Goal: Task Accomplishment & Management: Use online tool/utility

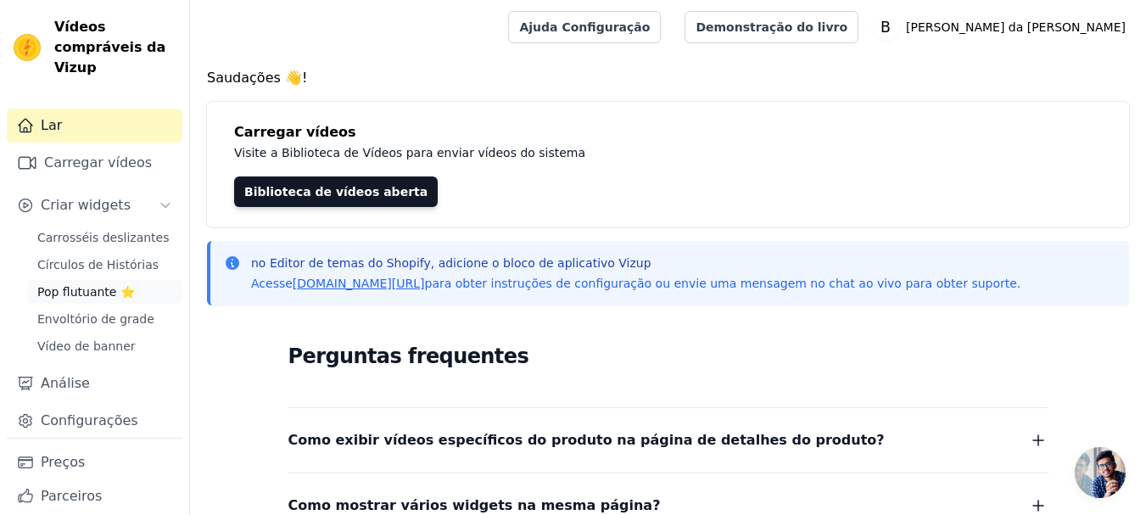
click at [80, 287] on font "Pop flutuante ⭐" at bounding box center [86, 292] width 98 height 14
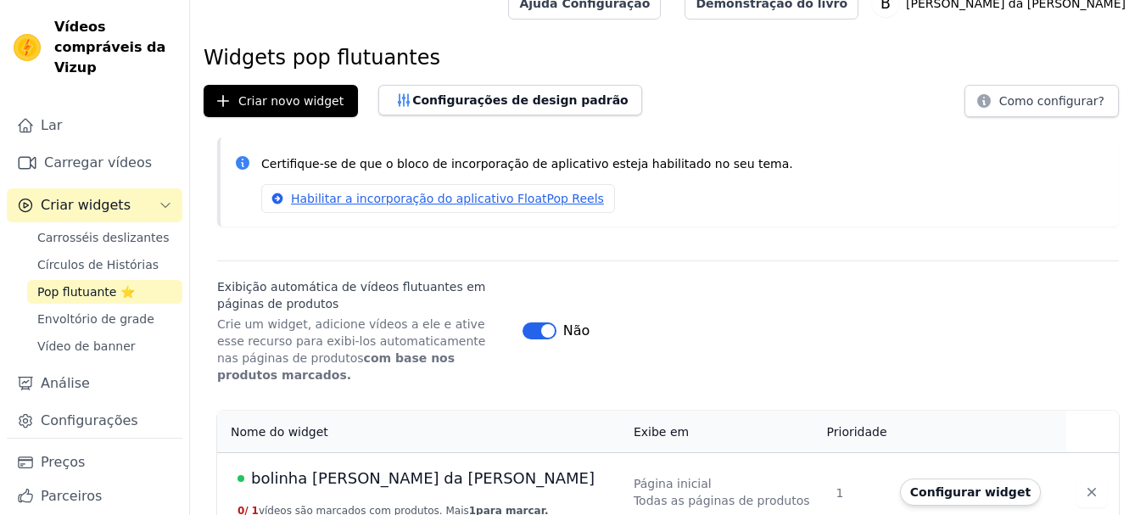
scroll to position [31, 0]
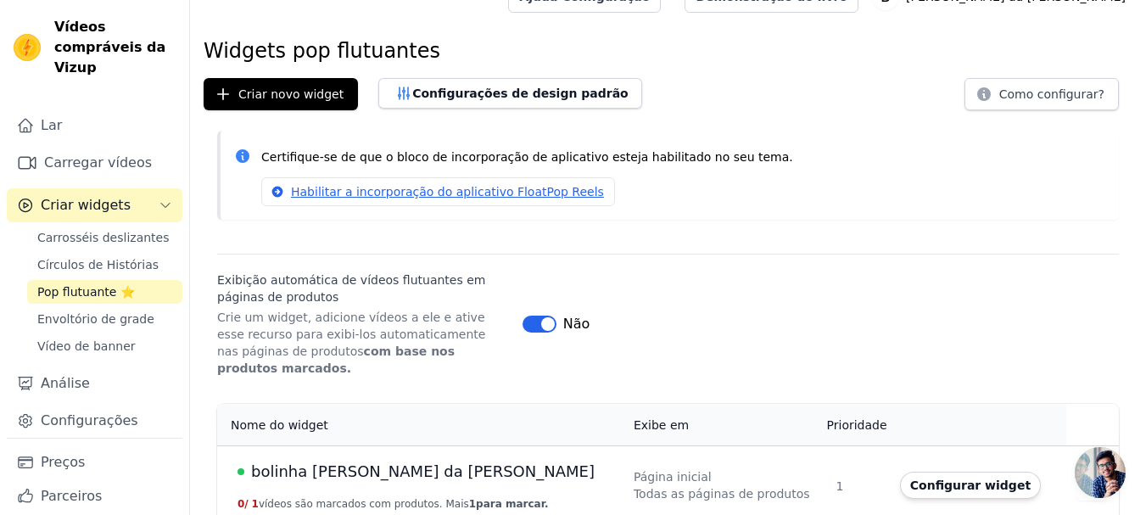
click at [326, 462] on font "bolinha [PERSON_NAME] da [PERSON_NAME]" at bounding box center [423, 471] width 344 height 18
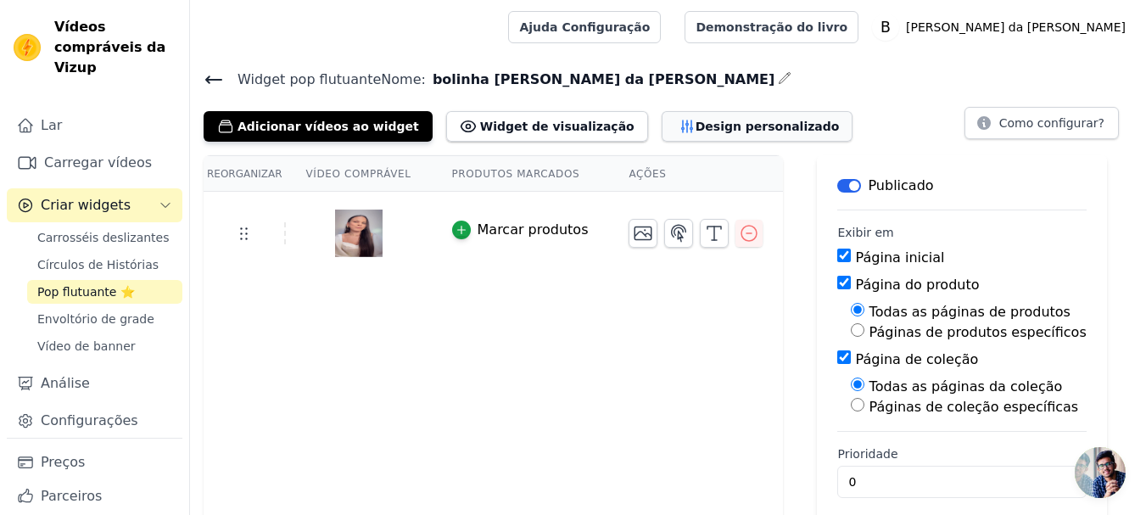
click at [667, 115] on button "Design personalizado" at bounding box center [758, 126] width 192 height 31
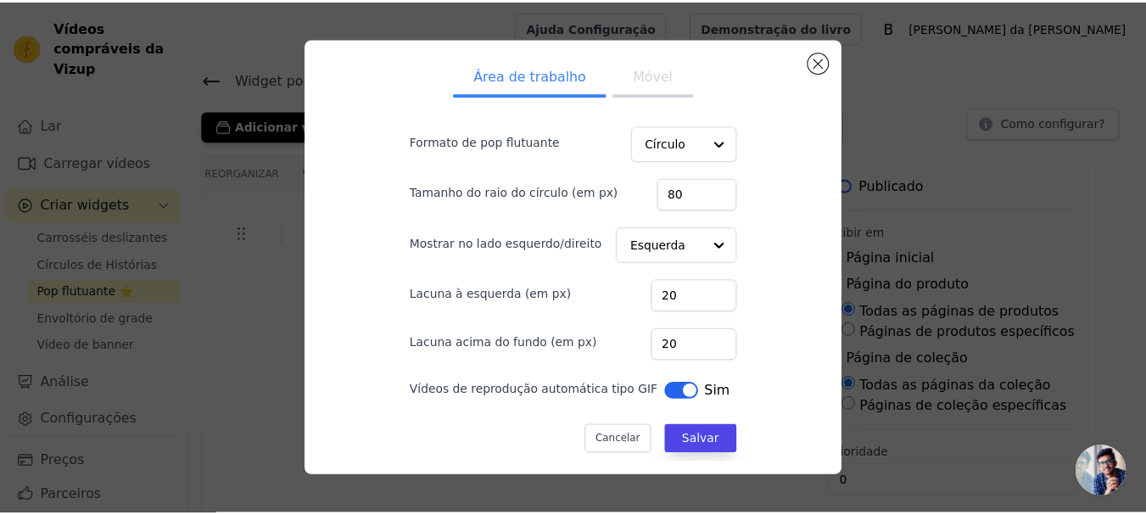
scroll to position [25, 0]
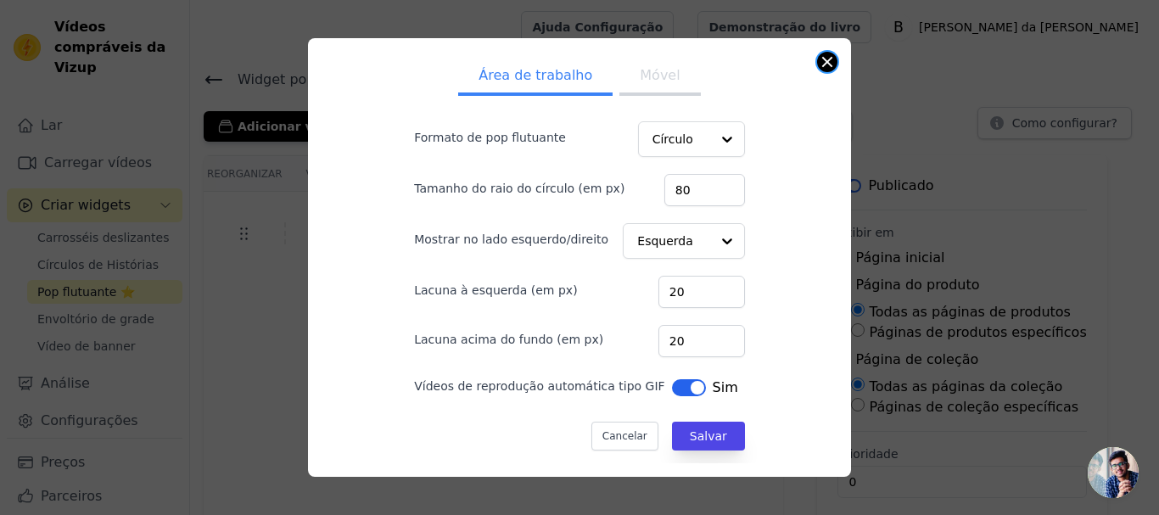
click at [822, 57] on button "Fechar modal" at bounding box center [827, 62] width 20 height 20
